Goal: Information Seeking & Learning: Learn about a topic

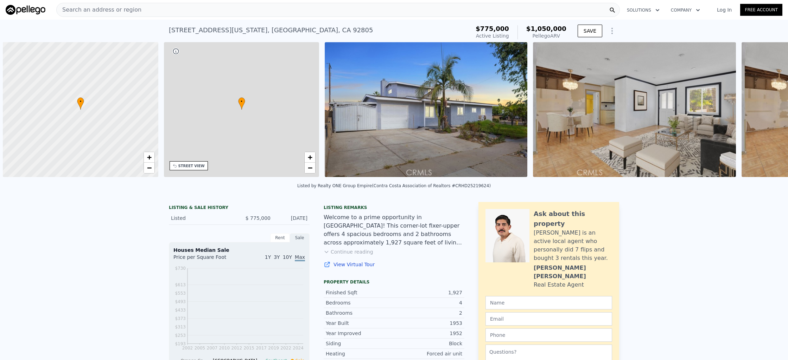
scroll to position [0, 3]
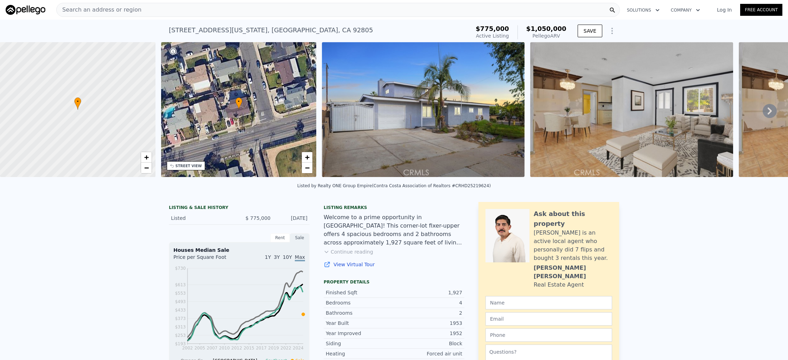
click at [624, 121] on img at bounding box center [631, 109] width 203 height 135
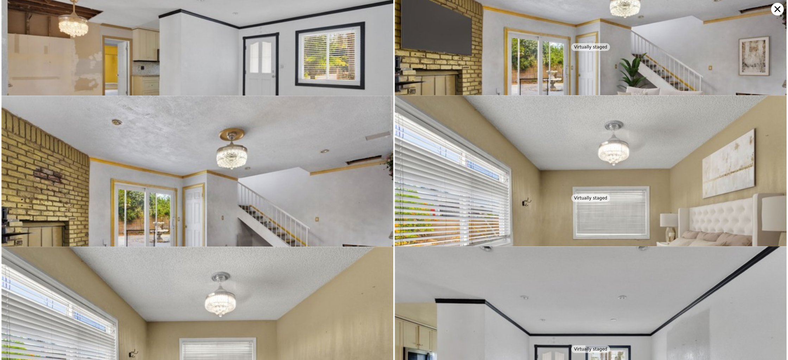
scroll to position [302, 0]
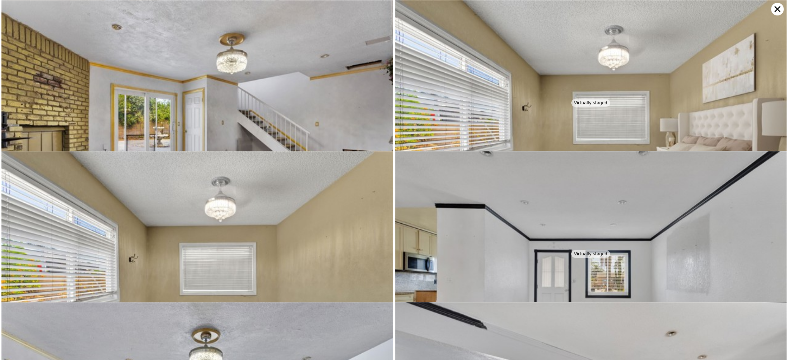
click at [580, 255] on div "Virtually staged" at bounding box center [590, 254] width 39 height 8
click at [580, 252] on div "Virtually staged" at bounding box center [590, 254] width 39 height 8
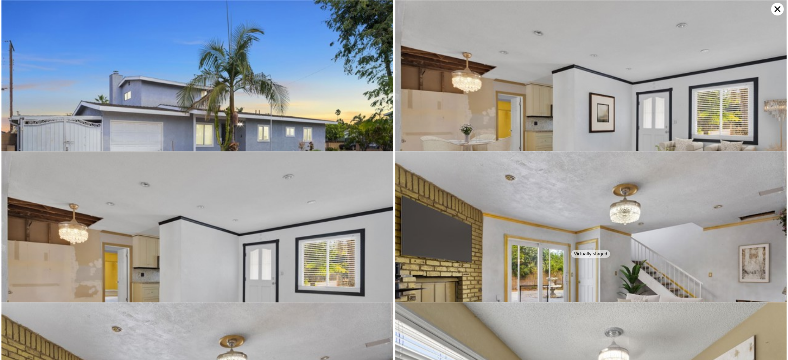
scroll to position [0, 3]
drag, startPoint x: 775, startPoint y: 5, endPoint x: 770, endPoint y: 2, distance: 5.7
click at [775, 4] on icon at bounding box center [777, 9] width 13 height 13
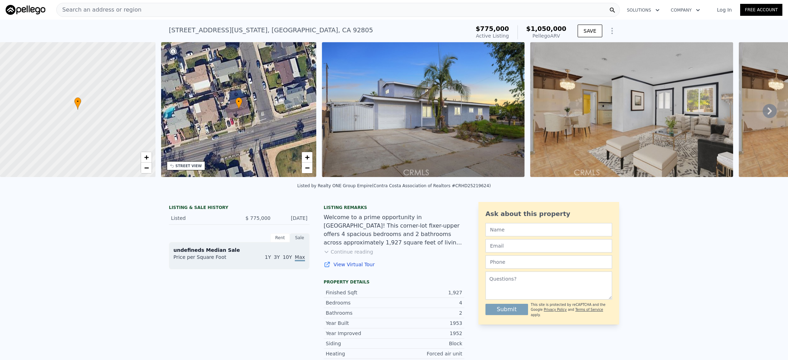
click at [762, 114] on icon at bounding box center [769, 111] width 14 height 14
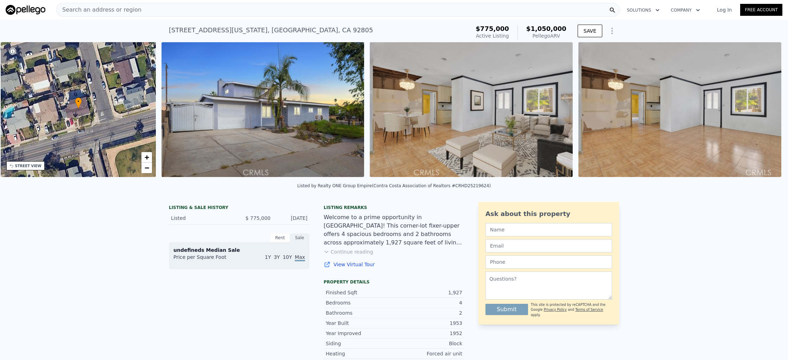
scroll to position [0, 164]
click at [762, 114] on img at bounding box center [679, 109] width 203 height 135
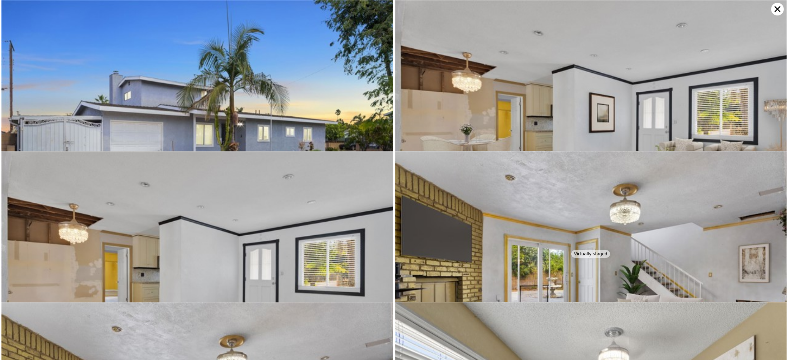
click at [772, 9] on icon at bounding box center [777, 9] width 13 height 13
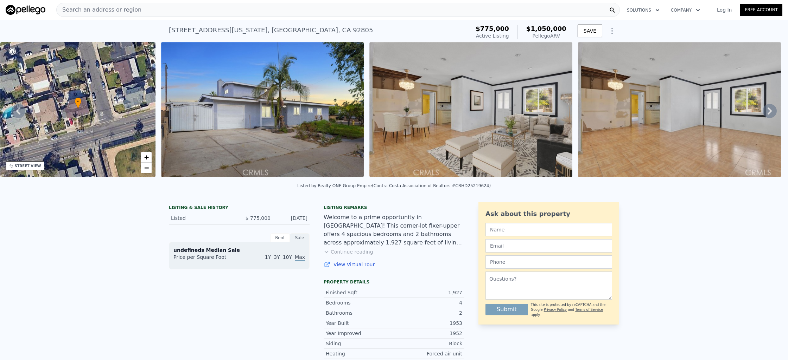
click at [762, 116] on icon at bounding box center [769, 111] width 14 height 14
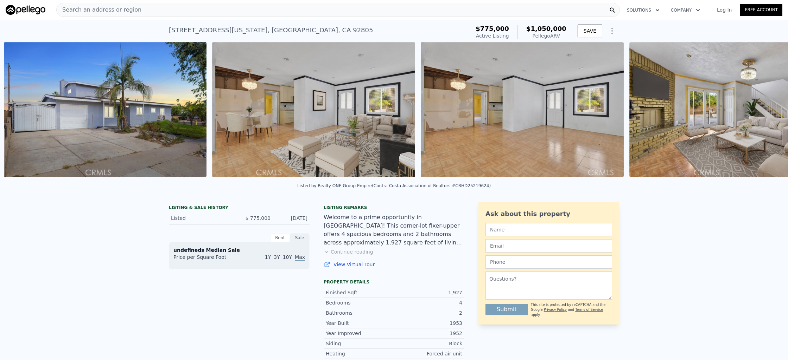
scroll to position [0, 322]
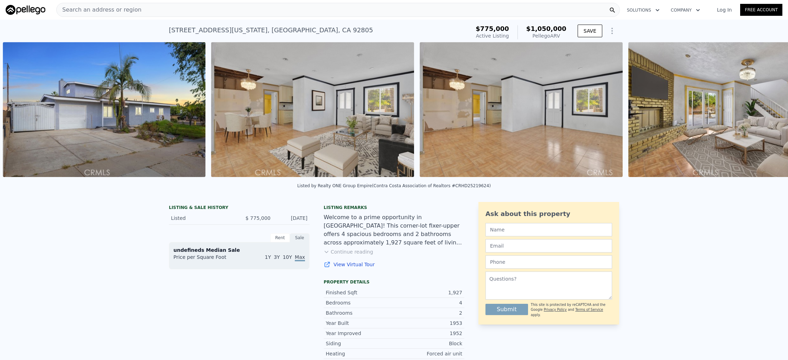
click at [760, 116] on img at bounding box center [729, 109] width 203 height 135
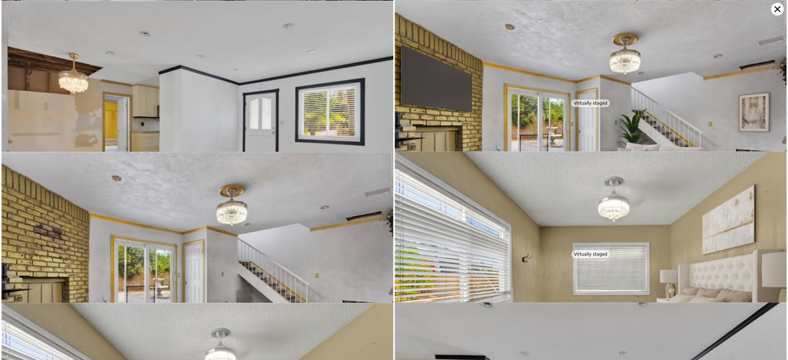
scroll to position [151, 0]
click at [773, 6] on icon at bounding box center [777, 9] width 13 height 13
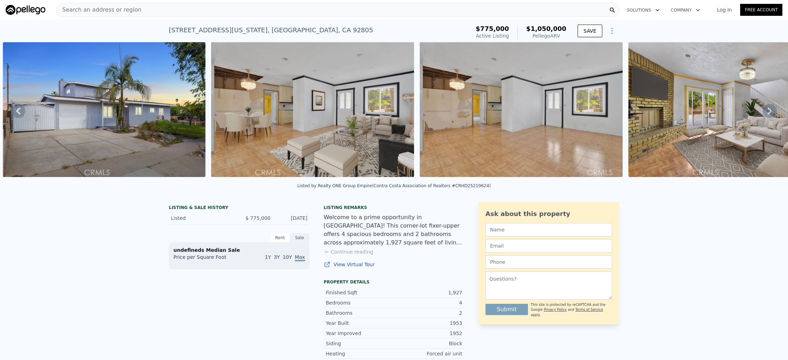
click at [673, 117] on img at bounding box center [729, 109] width 203 height 135
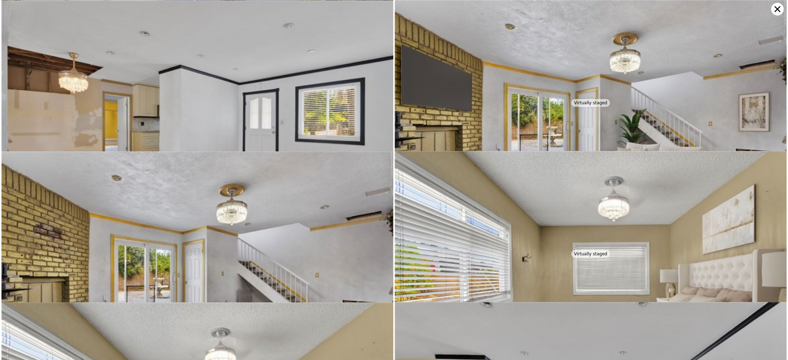
click at [775, 7] on icon at bounding box center [777, 9] width 13 height 13
